Goal: Task Accomplishment & Management: Use online tool/utility

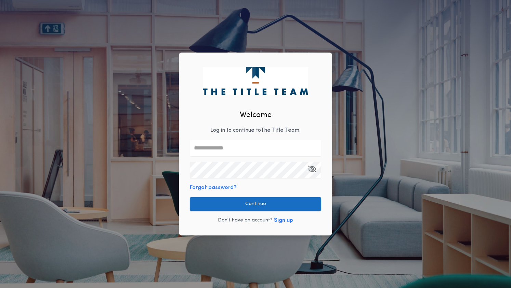
type input "**********"
click at [219, 201] on button "Continue" at bounding box center [255, 205] width 131 height 14
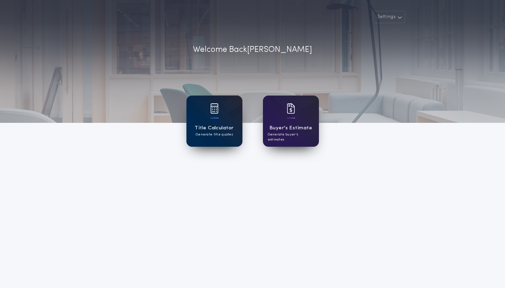
click at [224, 120] on div "Title Calculator Generate title quotes" at bounding box center [215, 121] width 56 height 51
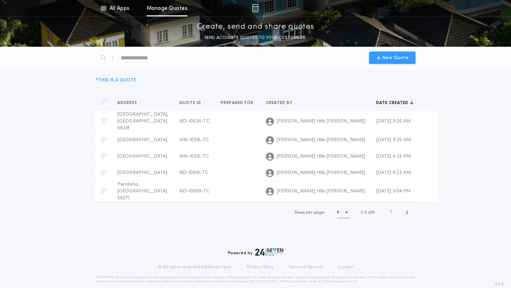
click at [392, 56] on span "New Quote" at bounding box center [395, 57] width 26 height 7
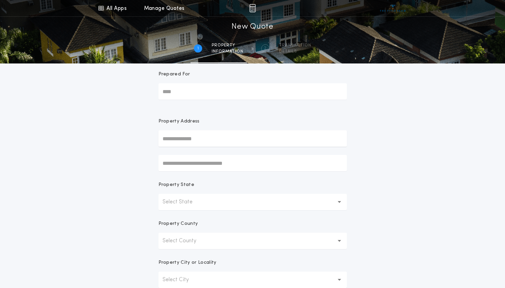
scroll to position [11, 0]
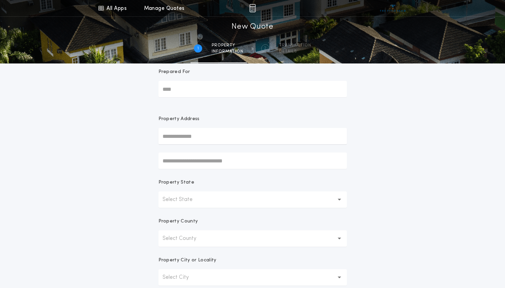
click at [191, 197] on p "Select State" at bounding box center [183, 200] width 41 height 8
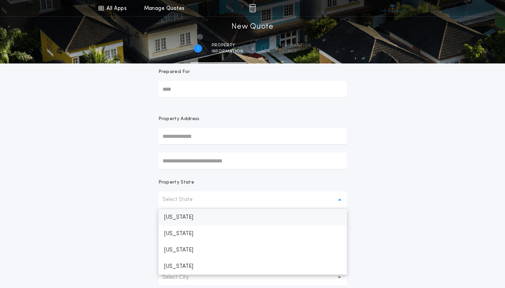
click at [191, 220] on p "[US_STATE]" at bounding box center [253, 217] width 189 height 16
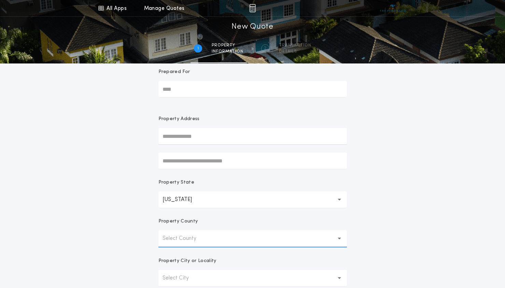
click at [191, 238] on p "Select County" at bounding box center [185, 239] width 45 height 8
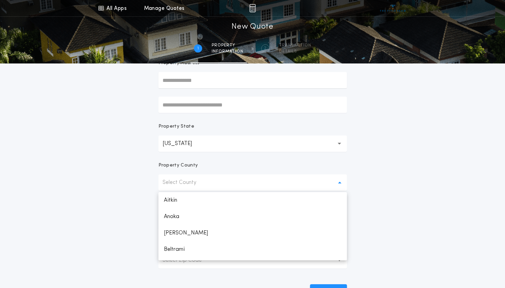
scroll to position [68, 0]
click at [193, 247] on p "Beltrami" at bounding box center [253, 249] width 189 height 16
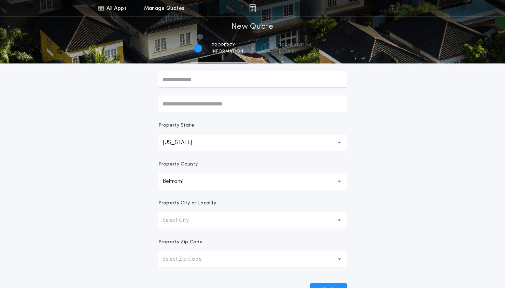
click at [193, 226] on button "Select City" at bounding box center [253, 221] width 189 height 16
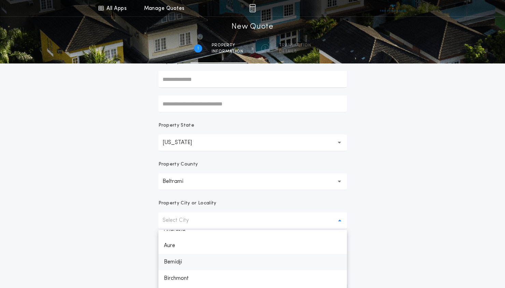
scroll to position [11, 0]
click at [189, 261] on p "Bemidji" at bounding box center [253, 260] width 189 height 16
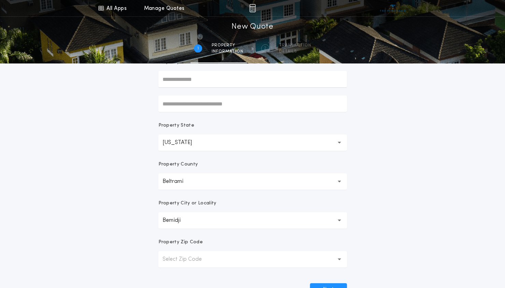
click at [373, 215] on div "All Apps Title Calculator Buyer's Estimate Menu All Apps Manage Quotes 1 /2 New…" at bounding box center [252, 127] width 505 height 391
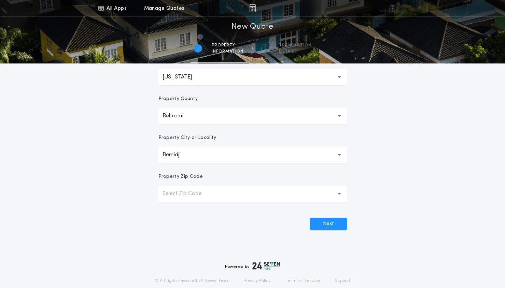
scroll to position [137, 0]
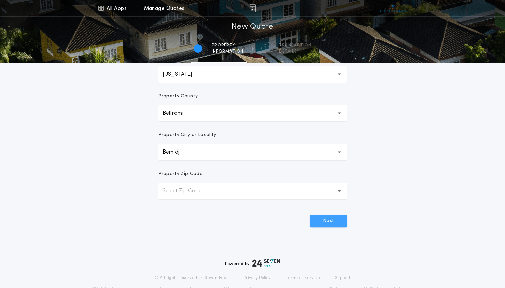
click at [326, 222] on button "Next" at bounding box center [328, 221] width 37 height 12
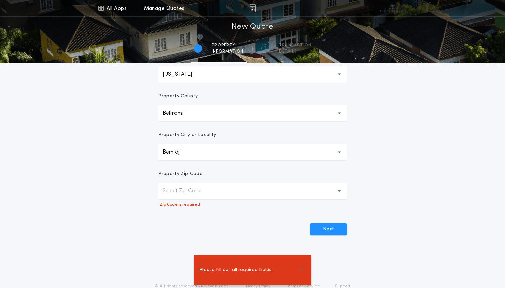
click at [210, 191] on p "Select Zip Code" at bounding box center [188, 191] width 50 height 8
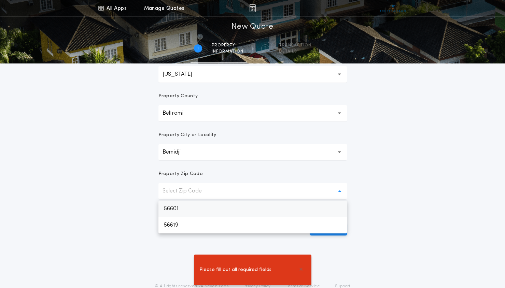
click at [194, 207] on p "56601" at bounding box center [253, 209] width 189 height 16
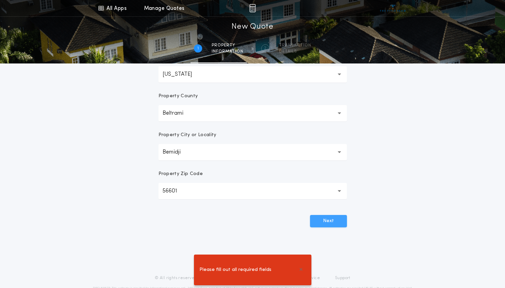
click at [327, 223] on button "Next" at bounding box center [328, 221] width 37 height 12
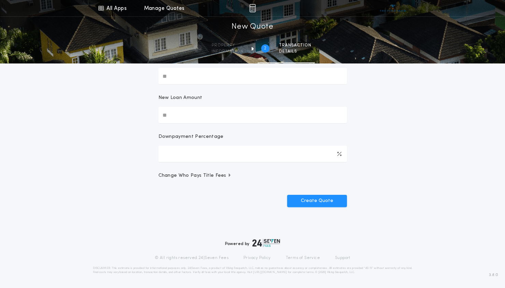
scroll to position [0, 0]
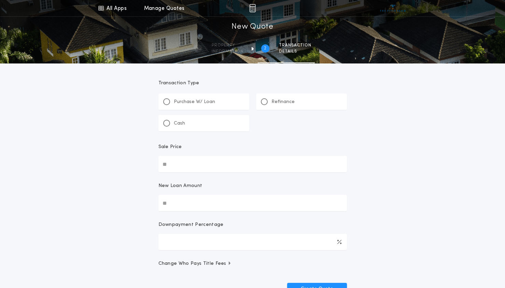
click at [287, 99] on p "Refinance" at bounding box center [283, 102] width 23 height 7
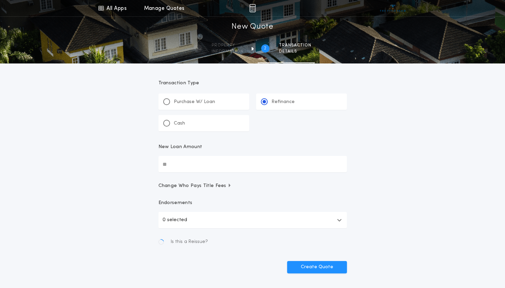
click at [213, 161] on input "New Loan Amount" at bounding box center [253, 164] width 189 height 16
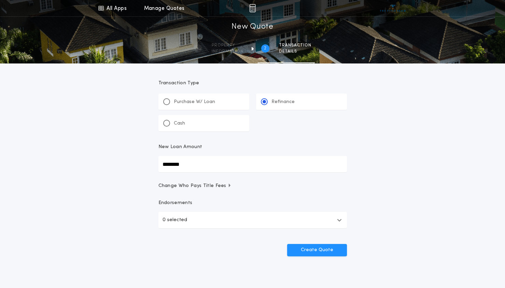
type input "********"
click at [287, 244] on button "Create Quote" at bounding box center [317, 250] width 60 height 12
